Goal: Task Accomplishment & Management: Manage account settings

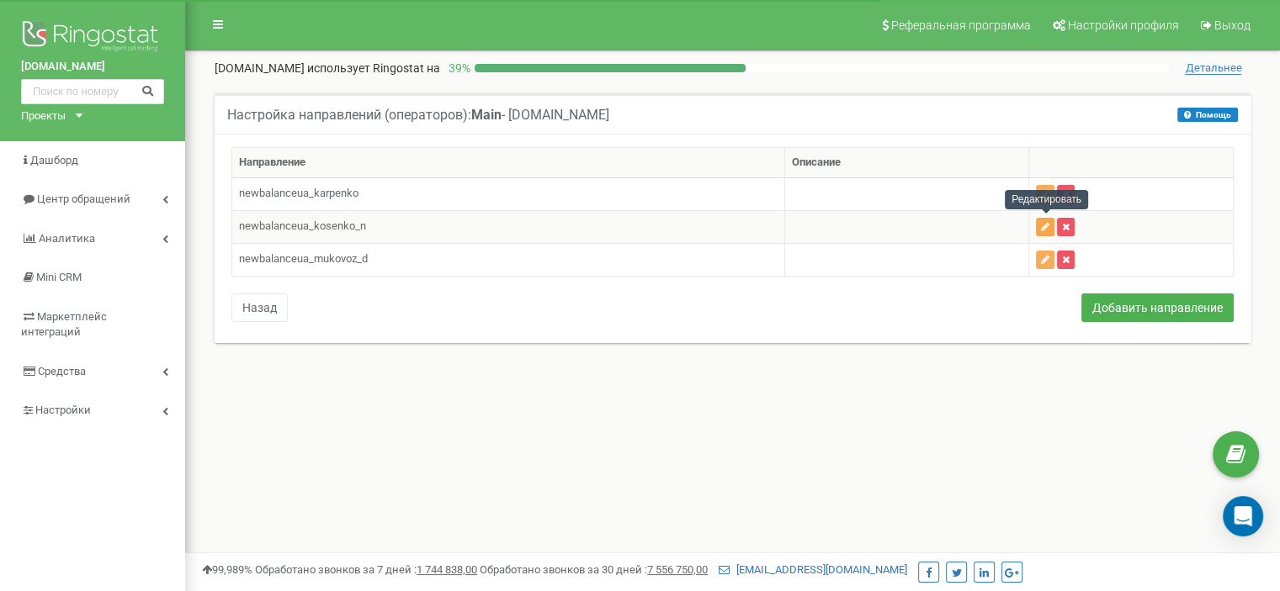
click at [1047, 225] on icon "button" at bounding box center [1045, 227] width 8 height 10
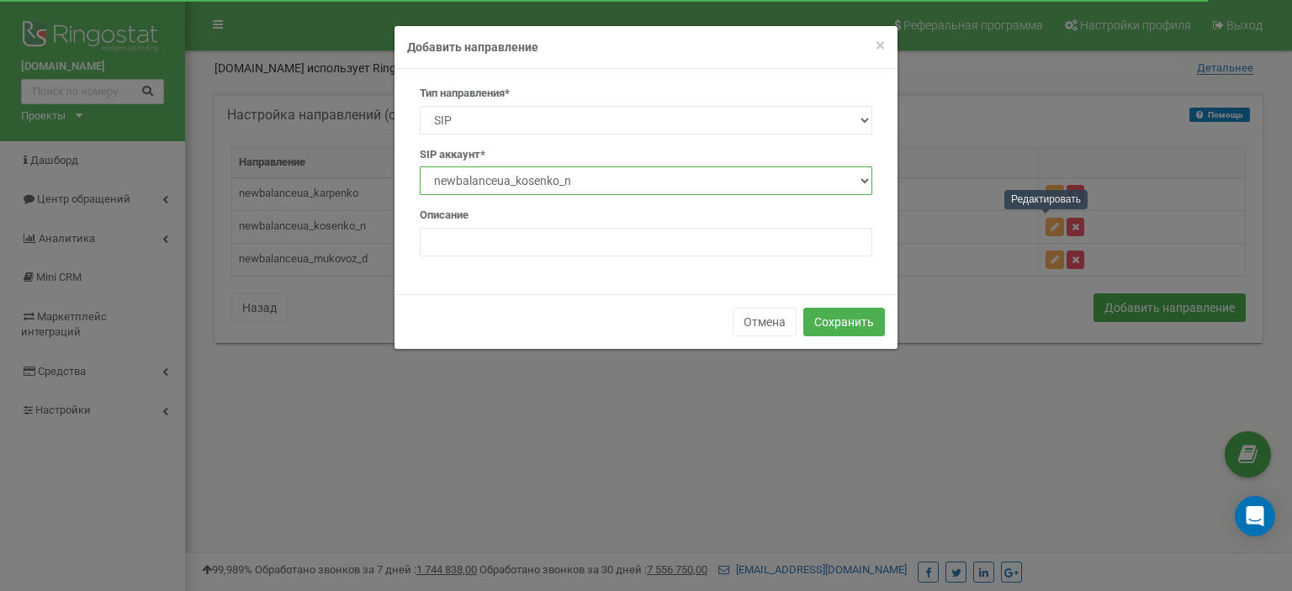
click at [813, 185] on select "newbalanceua_zamkova_y newbalanceua_mukovoz_d newbalanceua_mykolushko_n newbala…" at bounding box center [646, 181] width 453 height 29
select select "newbalanceua_zamkova_y"
click at [420, 167] on select "newbalanceua_zamkova_y newbalanceua_mukovoz_d newbalanceua_mykolushko_n newbala…" at bounding box center [646, 181] width 453 height 29
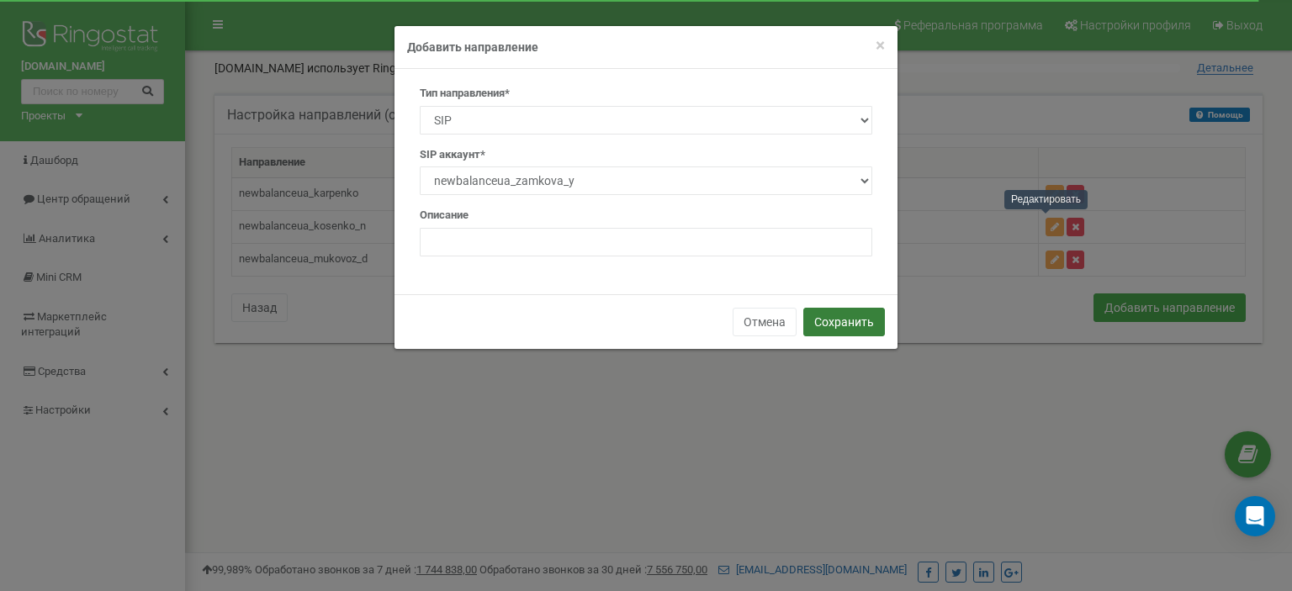
click at [838, 320] on button "Сохранить" at bounding box center [844, 322] width 82 height 29
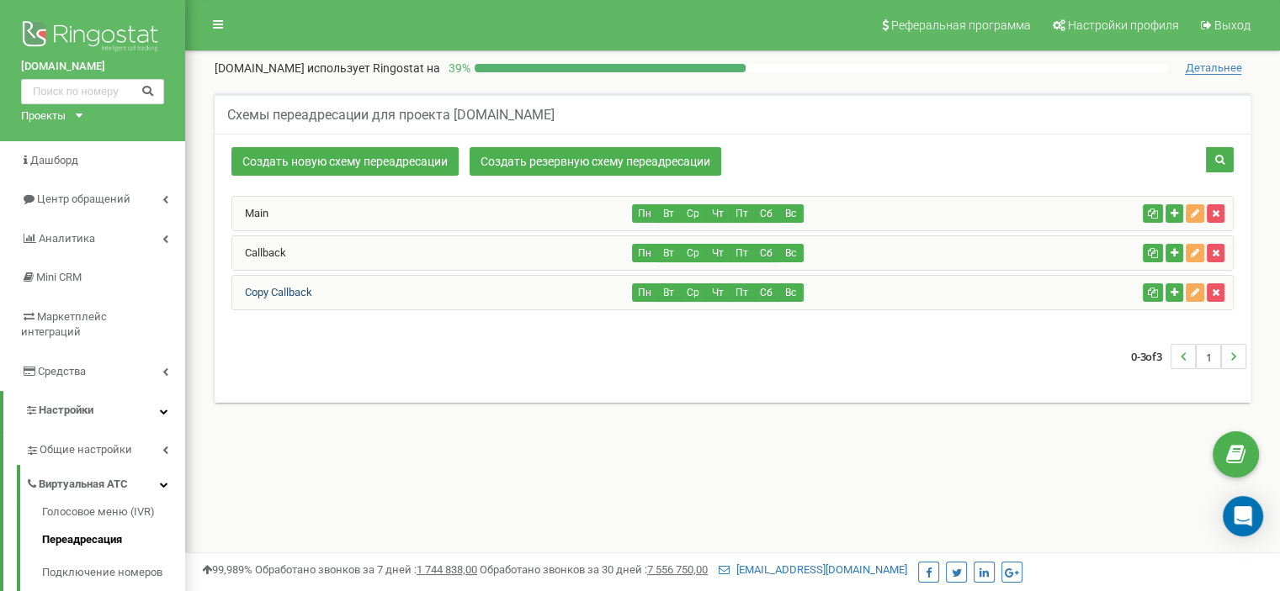
click at [294, 289] on link "Copy Callback" at bounding box center [272, 292] width 80 height 13
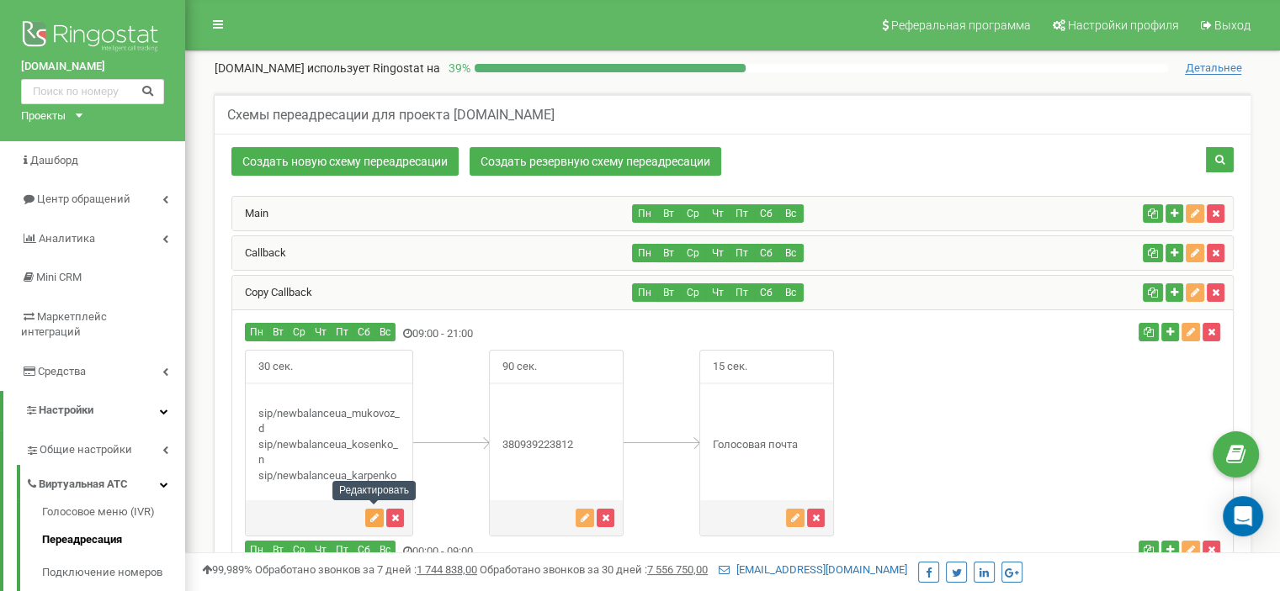
click at [376, 510] on button "button" at bounding box center [374, 518] width 19 height 19
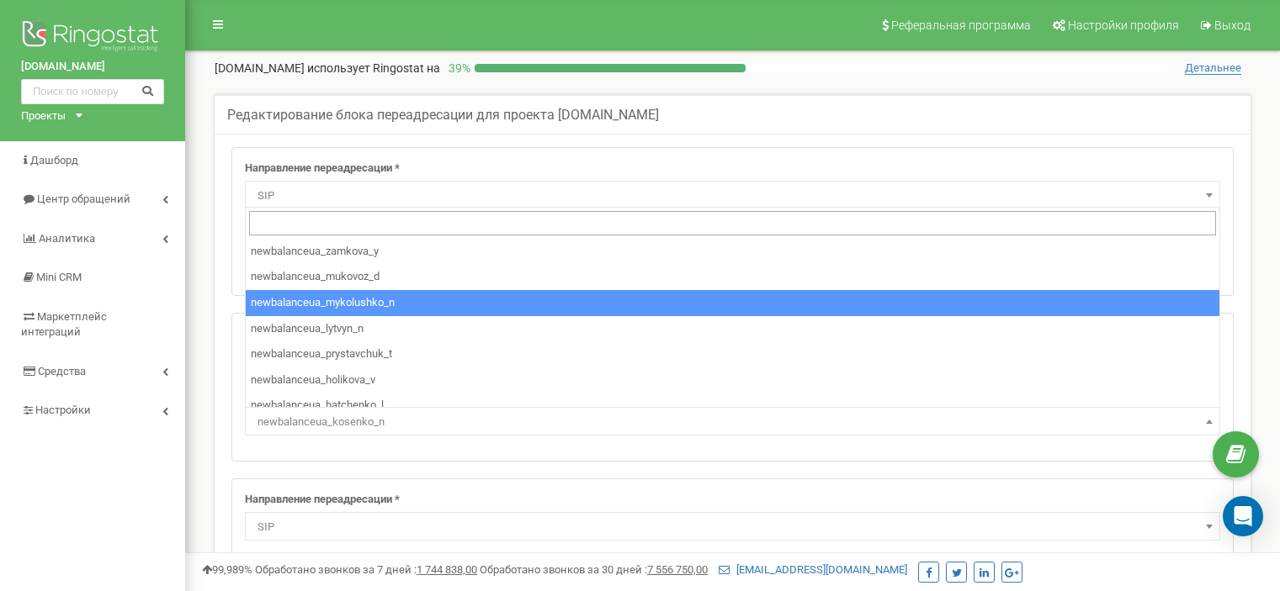
select select "SIP"
select select "newbalanceua_mukovoz_d"
select select "SIP"
select select "newbalanceua_kosenko_n"
select select "SIP"
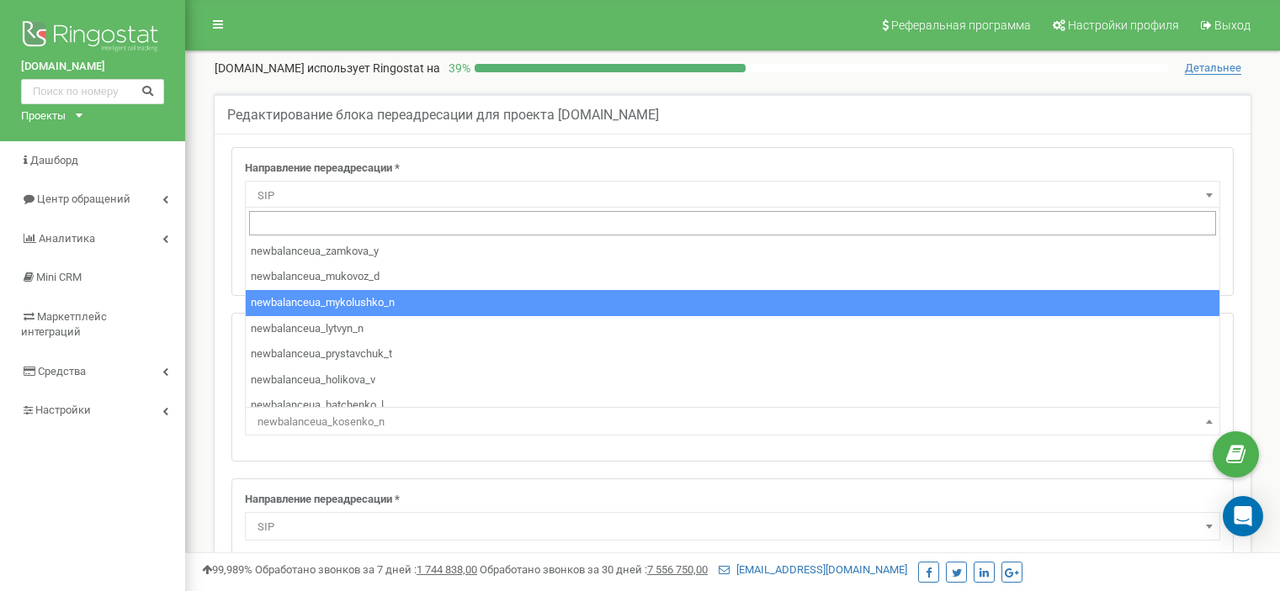
select select "newbalanceua_karpenko"
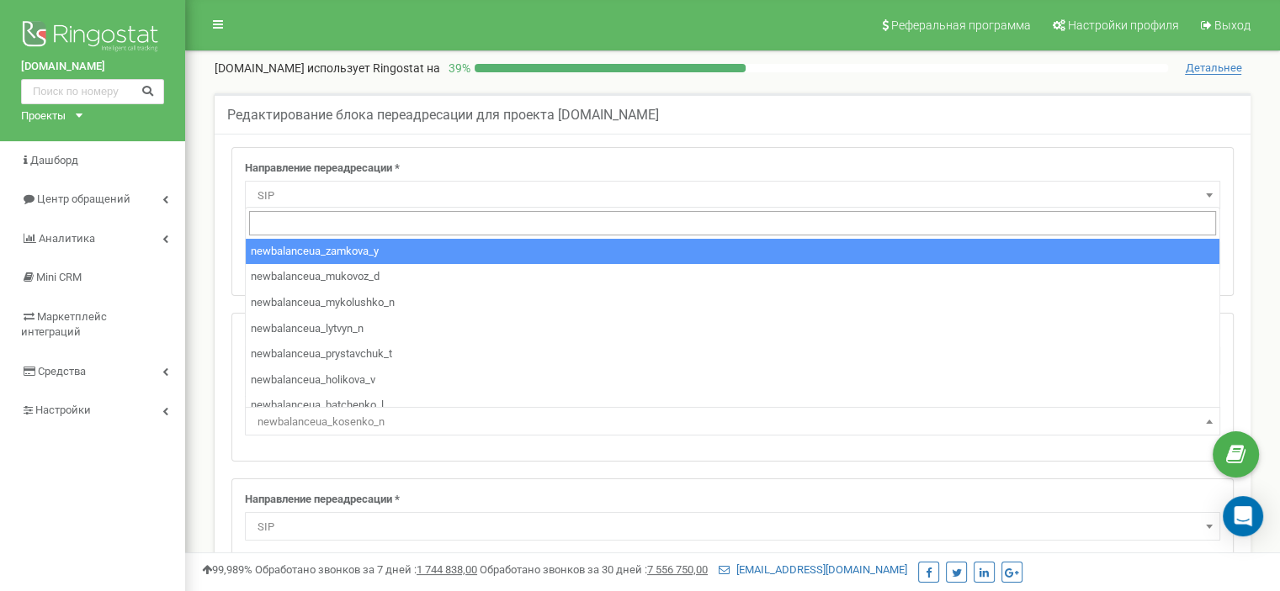
select select "newbalanceua_zamkova_y"
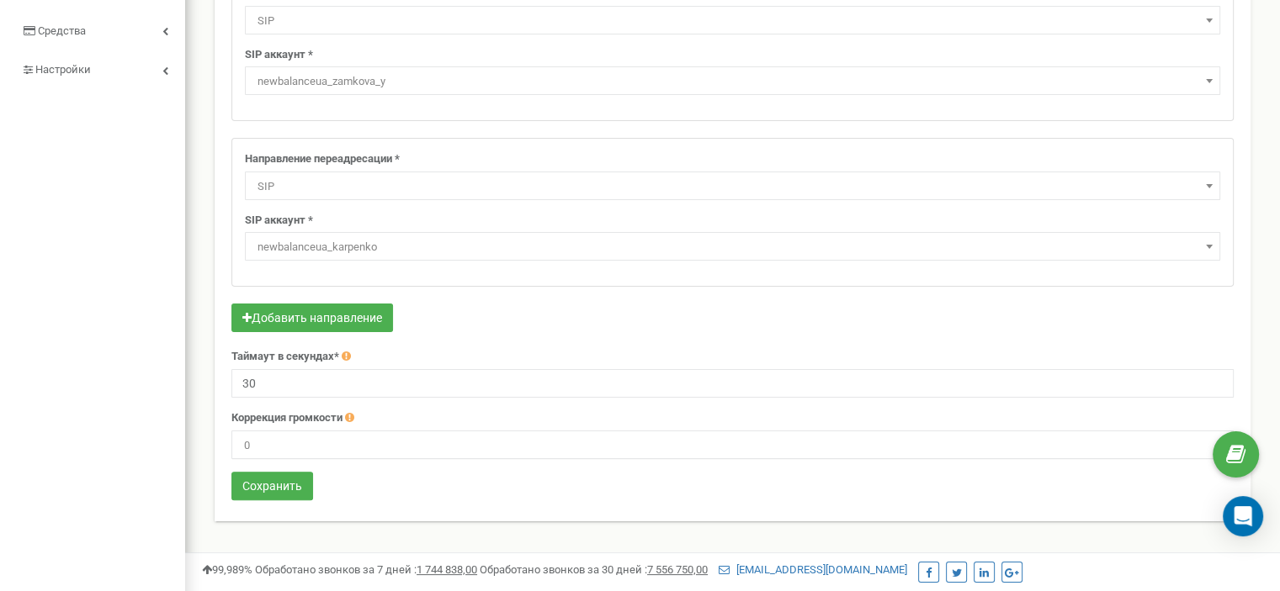
scroll to position [344, 0]
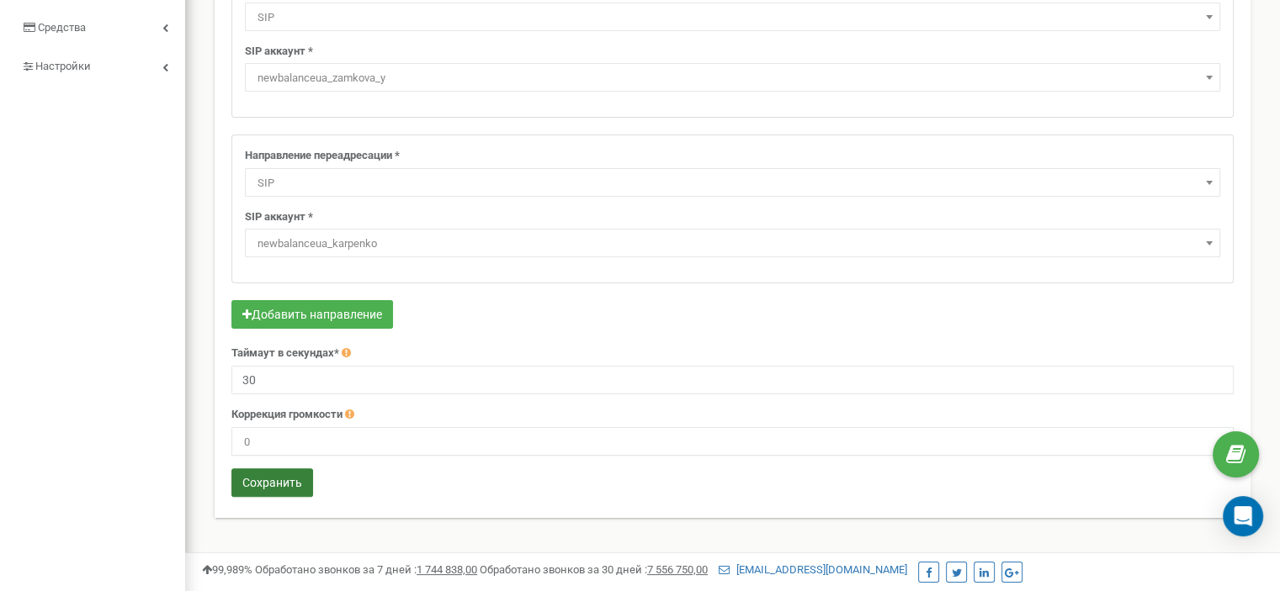
click at [278, 484] on button "Сохранить" at bounding box center [272, 483] width 82 height 29
